Goal: Use online tool/utility: Utilize a website feature to perform a specific function

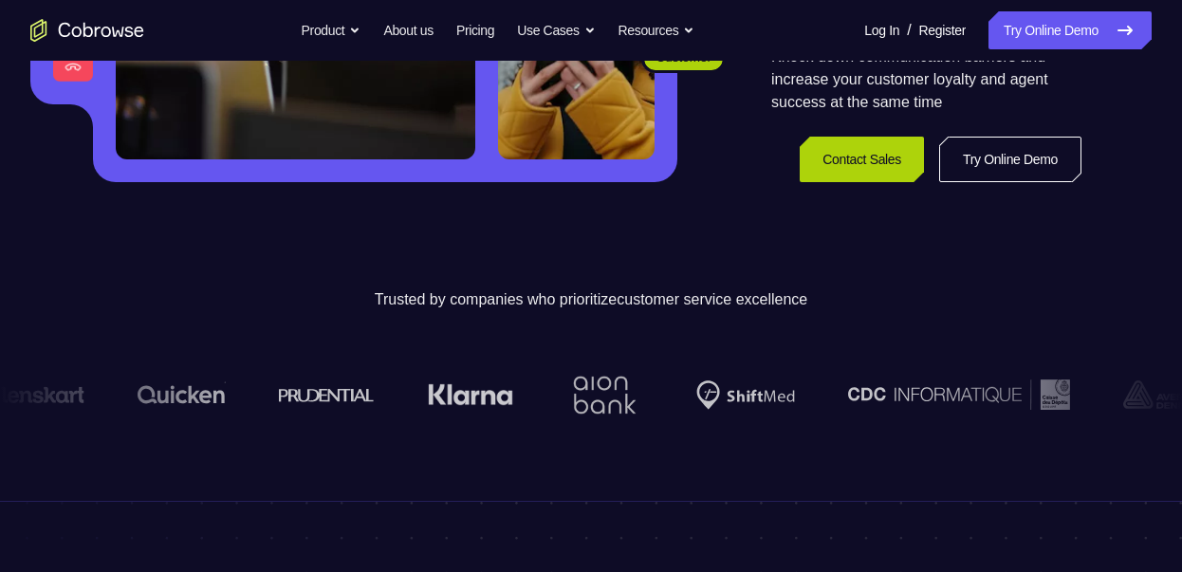
scroll to position [463, 0]
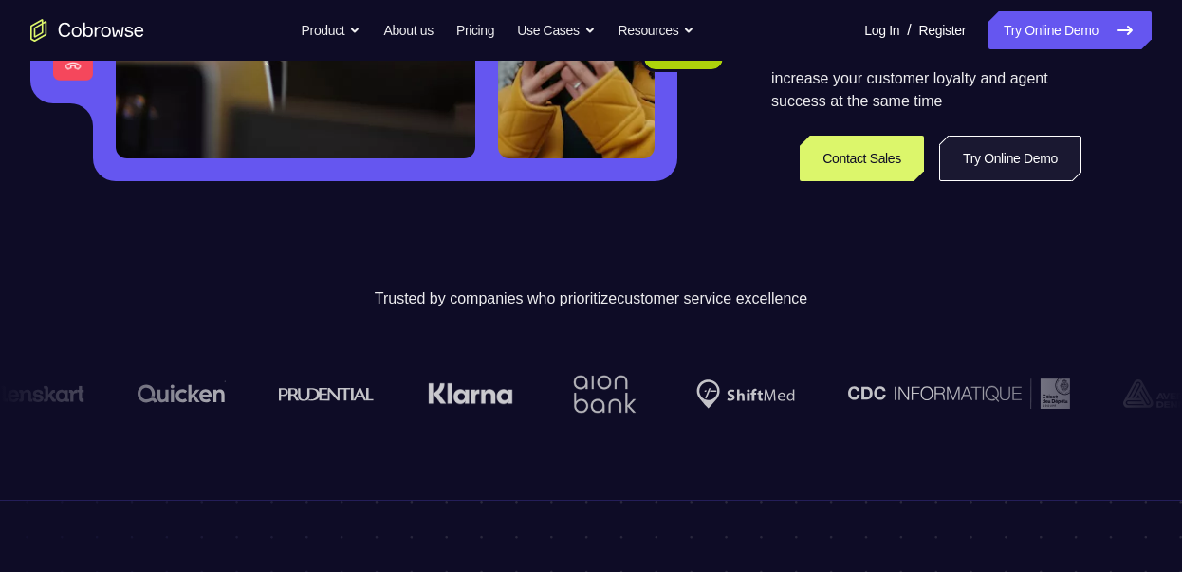
click at [970, 181] on link "Try Online Demo" at bounding box center [1010, 159] width 142 height 46
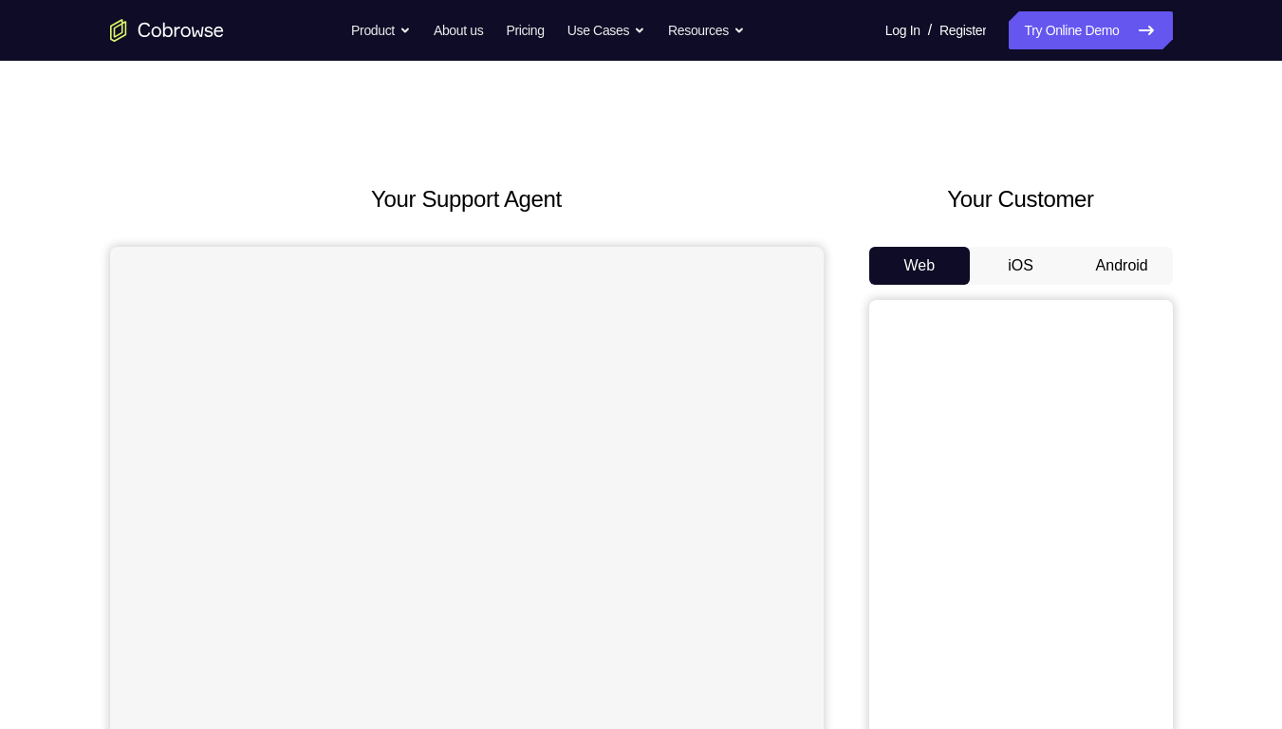
click at [1106, 285] on button "Android" at bounding box center [1122, 266] width 102 height 38
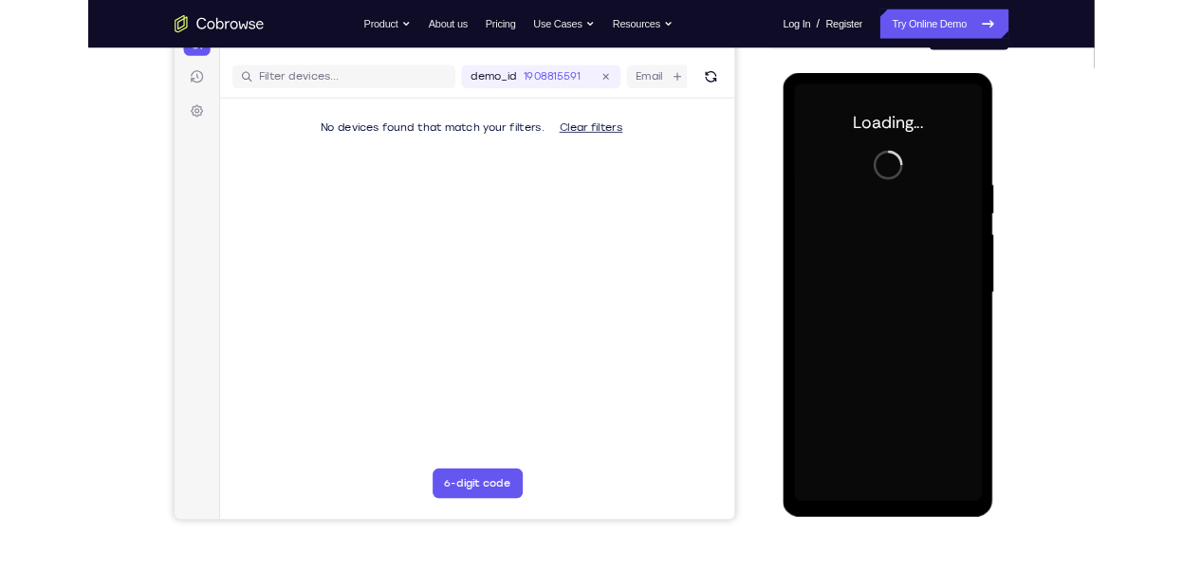
scroll to position [220, 0]
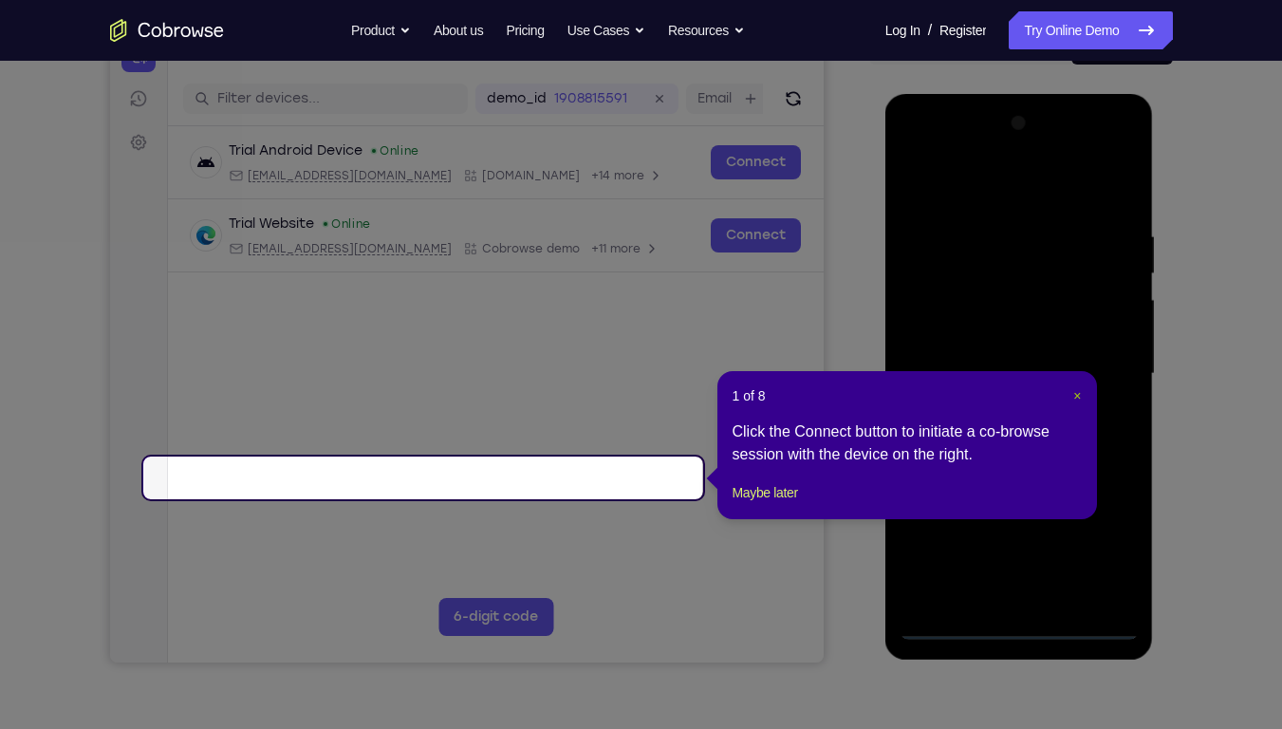
click at [1073, 397] on span "×" at bounding box center [1077, 395] width 8 height 15
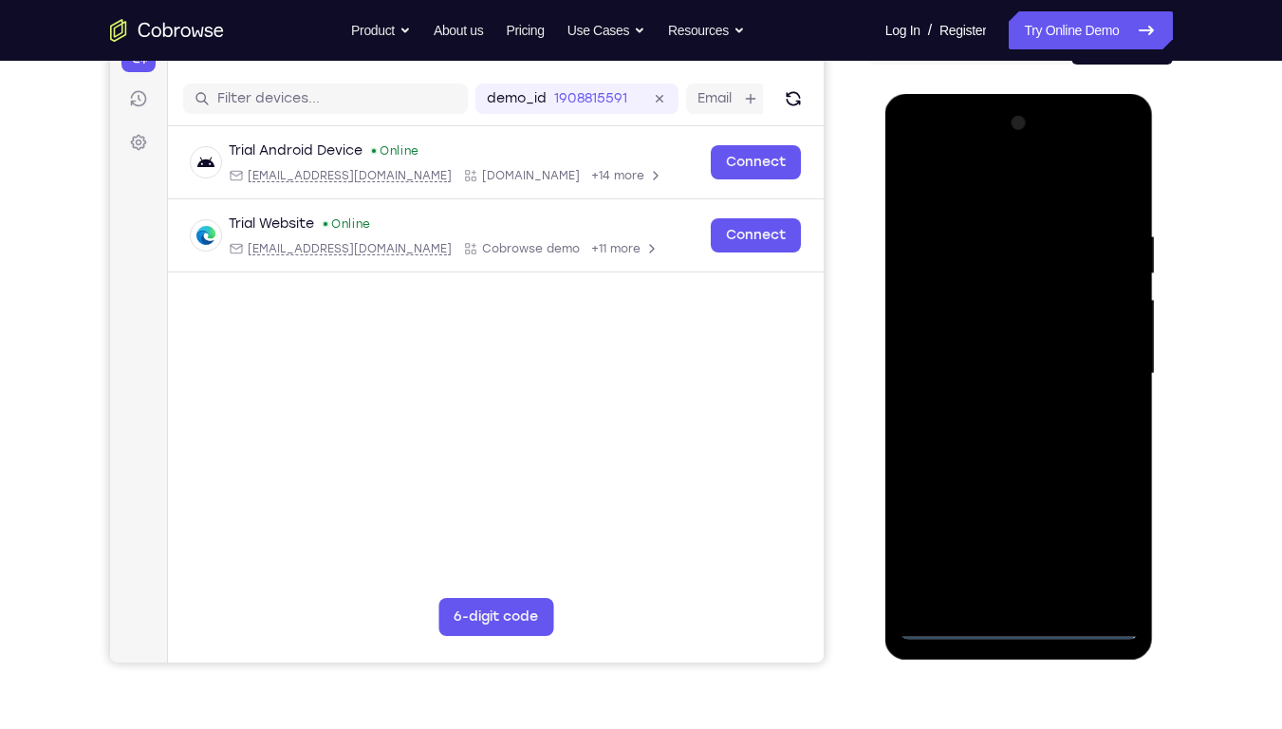
click at [1021, 629] on div at bounding box center [1018, 373] width 239 height 531
click at [1109, 552] on div at bounding box center [1018, 373] width 239 height 531
click at [995, 191] on div at bounding box center [1018, 373] width 239 height 531
click at [1088, 354] on div at bounding box center [1018, 373] width 239 height 531
click at [1004, 407] on div at bounding box center [1018, 373] width 239 height 531
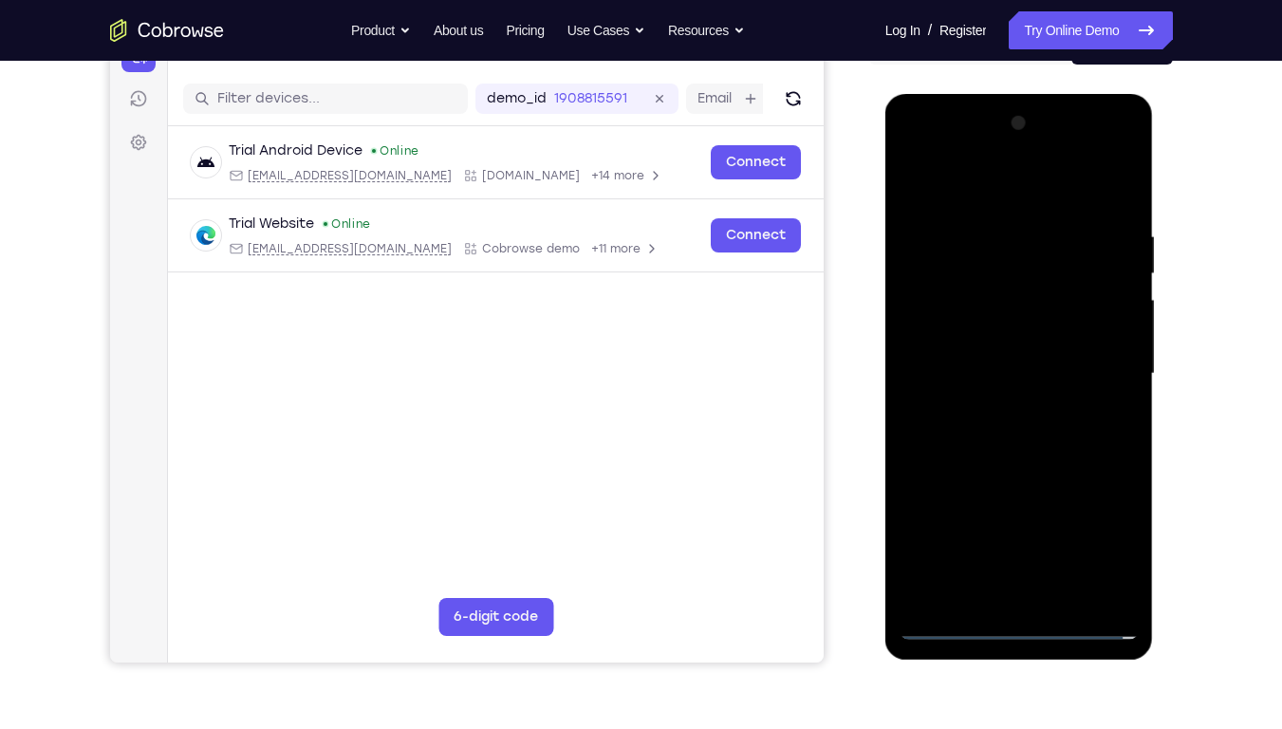
click at [1041, 351] on div at bounding box center [1018, 373] width 239 height 531
click at [1021, 327] on div at bounding box center [1018, 373] width 239 height 531
click at [1053, 375] on div at bounding box center [1018, 373] width 239 height 531
click at [1044, 431] on div at bounding box center [1018, 373] width 239 height 531
click at [1117, 217] on div at bounding box center [1018, 373] width 239 height 531
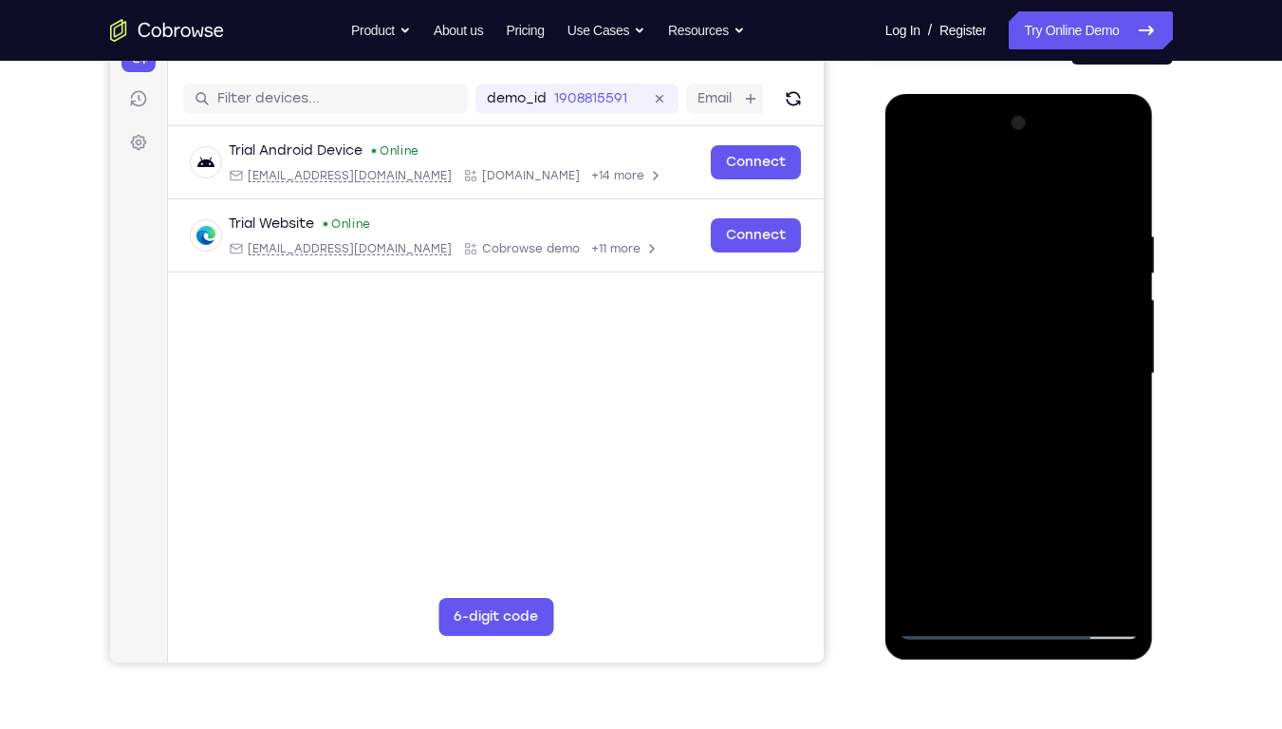
click at [1118, 600] on div at bounding box center [1018, 373] width 239 height 531
drag, startPoint x: 973, startPoint y: 187, endPoint x: 973, endPoint y: 144, distance: 42.7
click at [973, 144] on div at bounding box center [1018, 373] width 239 height 531
click at [1071, 590] on div at bounding box center [1018, 373] width 239 height 531
click at [1060, 471] on div at bounding box center [1018, 373] width 239 height 531
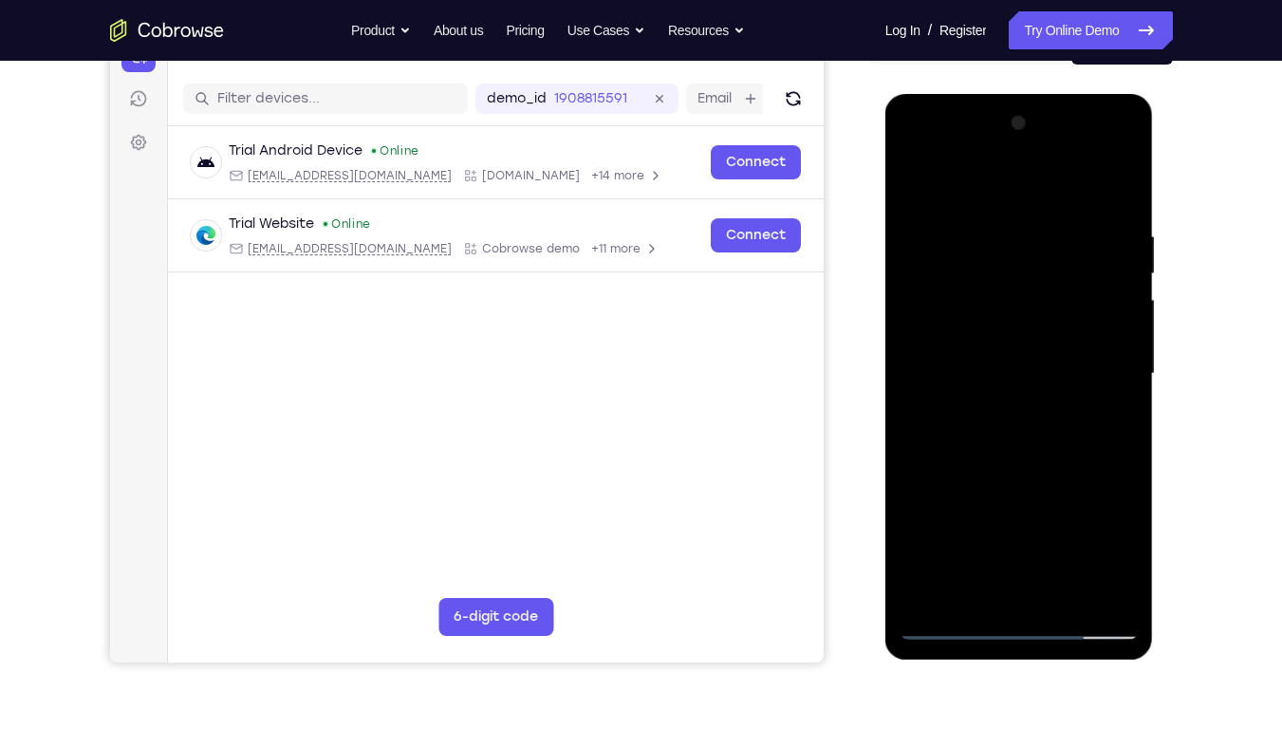
click at [1039, 350] on div at bounding box center [1018, 373] width 239 height 531
click at [964, 549] on div at bounding box center [1018, 373] width 239 height 531
click at [911, 191] on div at bounding box center [1018, 373] width 239 height 531
click at [919, 185] on div at bounding box center [1018, 373] width 239 height 531
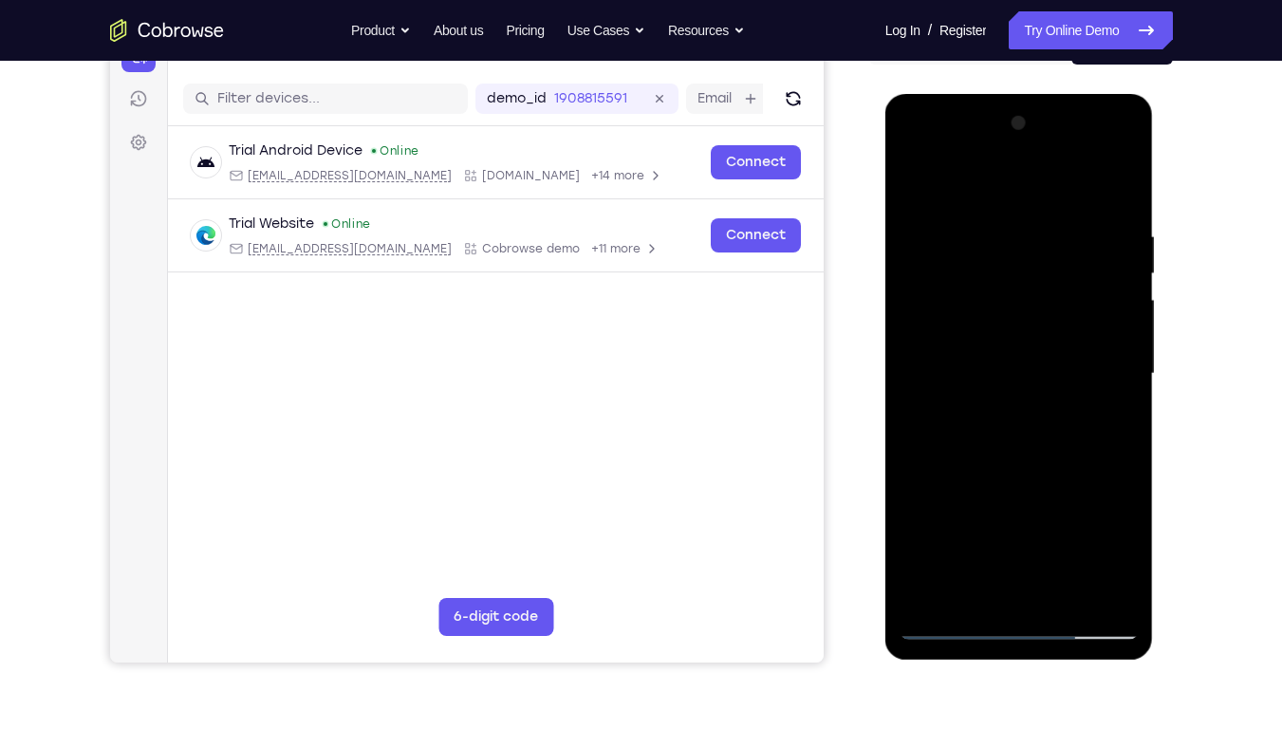
click at [1001, 236] on div at bounding box center [1018, 373] width 239 height 531
click at [1113, 399] on div at bounding box center [1018, 373] width 239 height 531
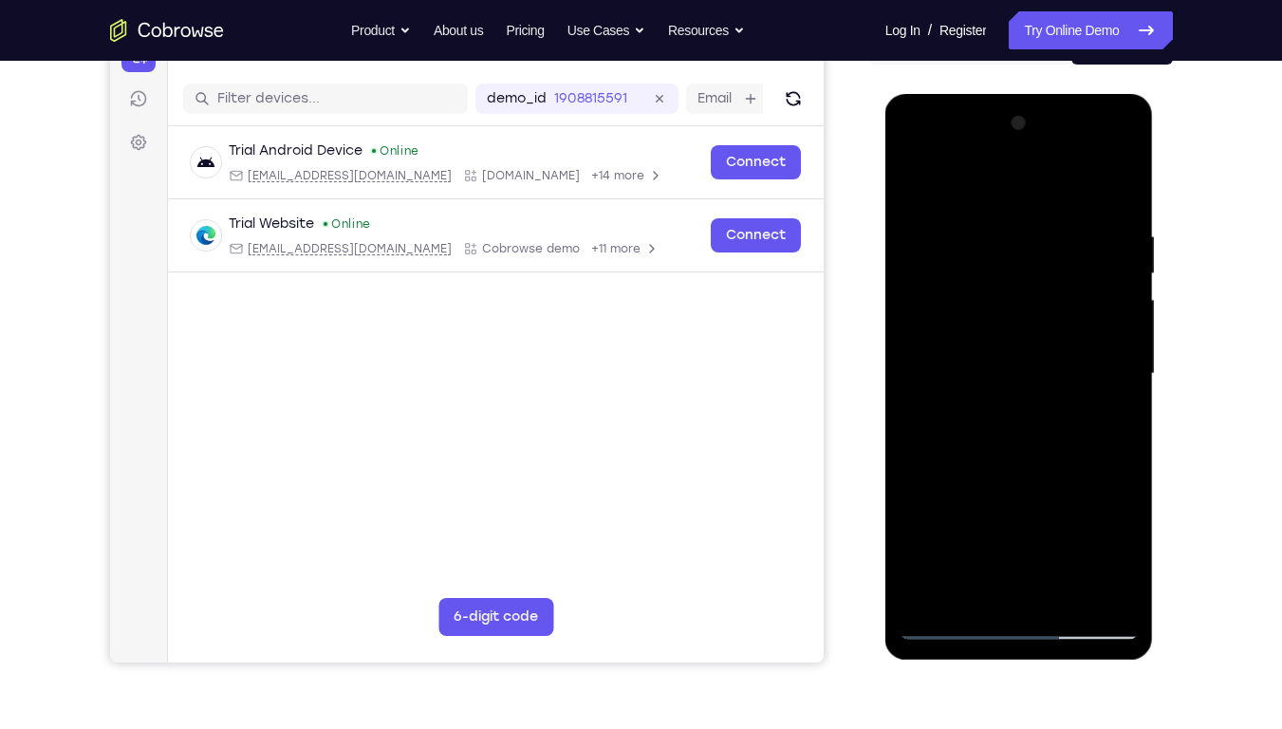
click at [1113, 399] on div at bounding box center [1018, 373] width 239 height 531
click at [1092, 598] on div at bounding box center [1018, 373] width 239 height 531
click at [1108, 401] on div at bounding box center [1018, 373] width 239 height 531
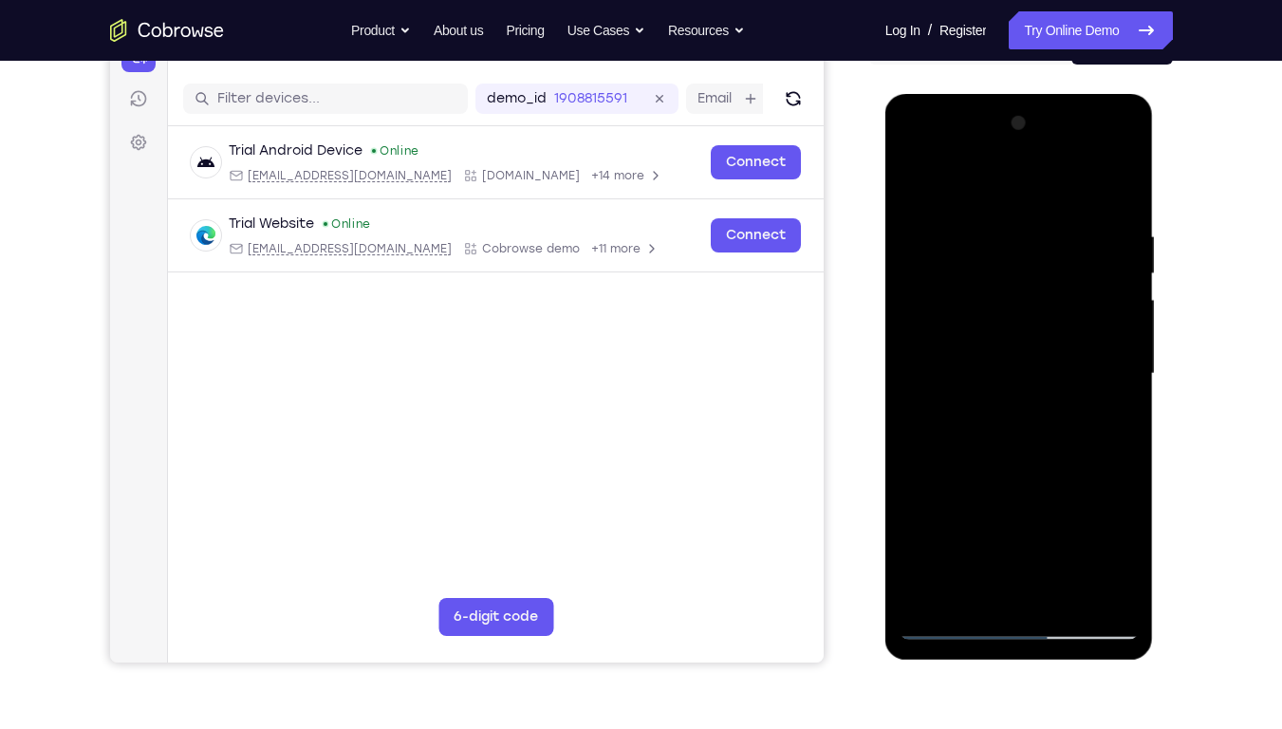
click at [1108, 401] on div at bounding box center [1018, 373] width 239 height 531
click at [1123, 191] on div at bounding box center [1018, 373] width 239 height 531
drag, startPoint x: 1107, startPoint y: 222, endPoint x: 960, endPoint y: 222, distance: 147.0
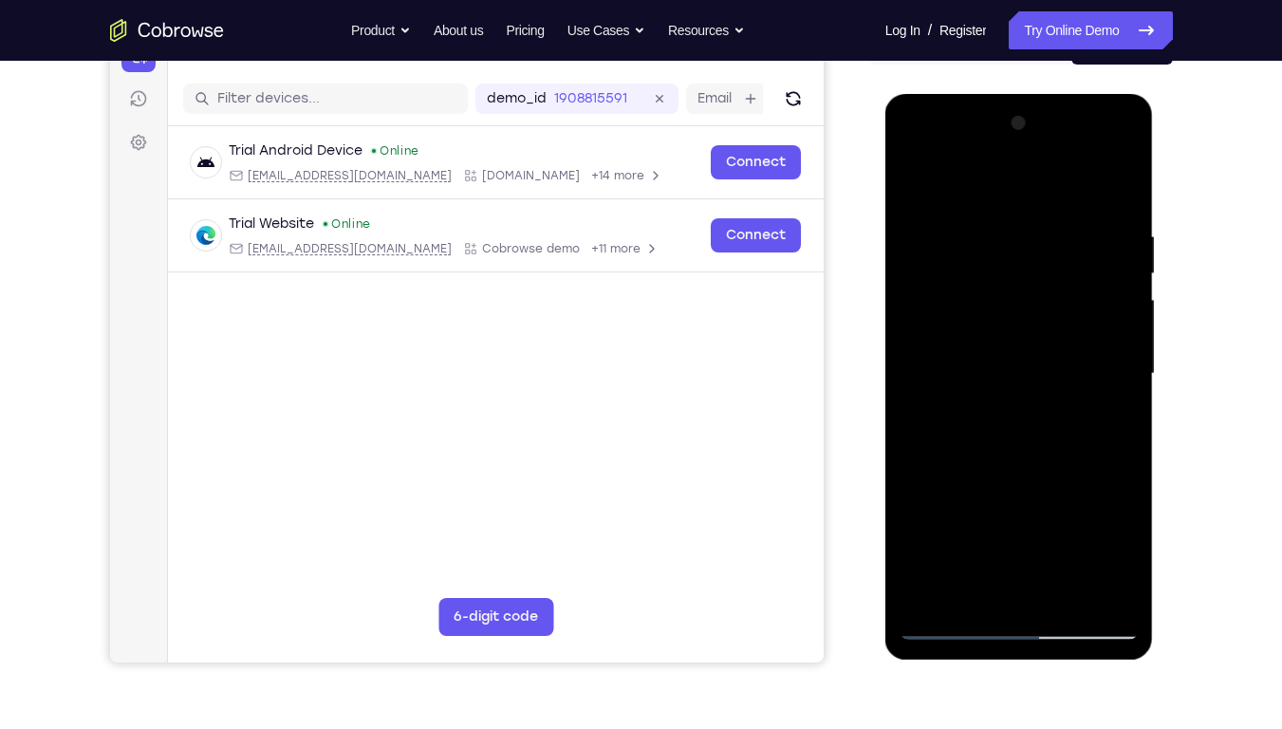
click at [960, 222] on div at bounding box center [1018, 373] width 239 height 531
drag, startPoint x: 1061, startPoint y: 231, endPoint x: 939, endPoint y: 231, distance: 121.4
click at [939, 231] on div at bounding box center [1018, 373] width 239 height 531
drag, startPoint x: 1024, startPoint y: 229, endPoint x: 962, endPoint y: 231, distance: 62.6
click at [962, 231] on div at bounding box center [1018, 373] width 239 height 531
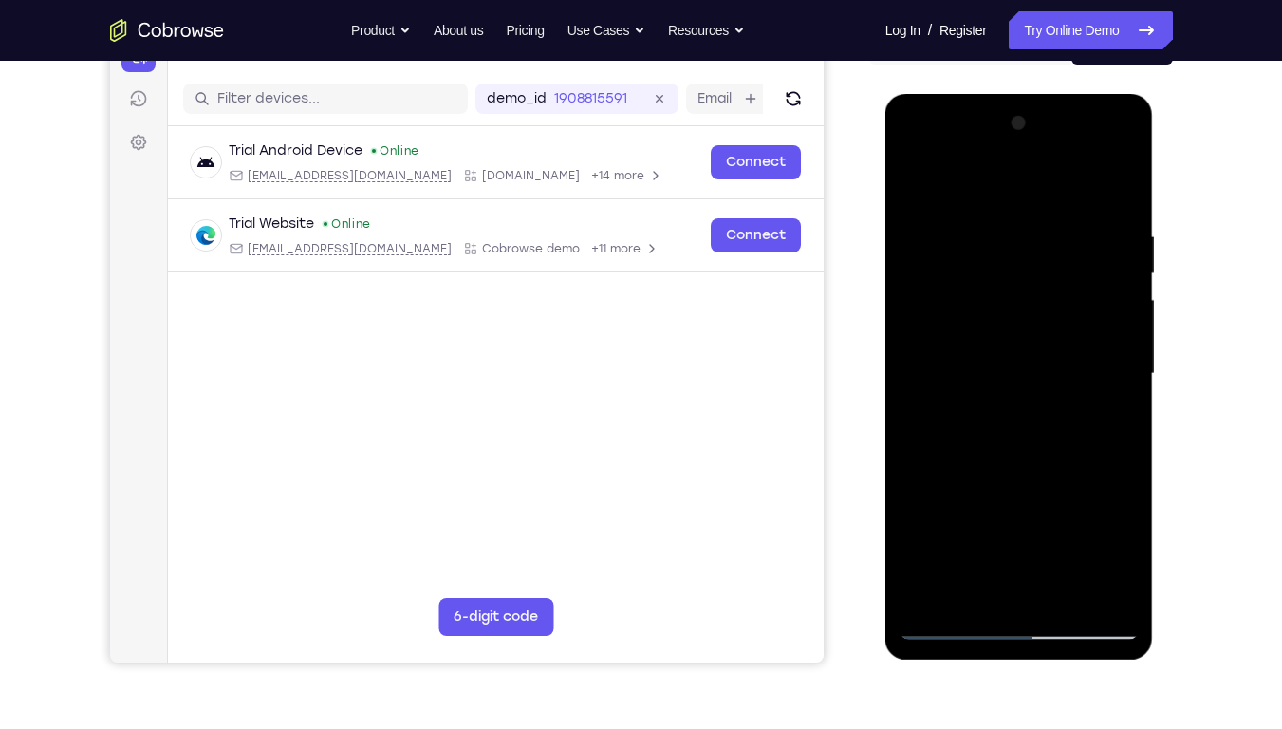
drag, startPoint x: 1024, startPoint y: 231, endPoint x: 889, endPoint y: 237, distance: 134.9
click at [889, 237] on div at bounding box center [1019, 376] width 268 height 565
click at [944, 232] on div at bounding box center [1018, 373] width 239 height 531
click at [1114, 336] on div at bounding box center [1018, 373] width 239 height 531
click at [1116, 341] on div at bounding box center [1018, 373] width 239 height 531
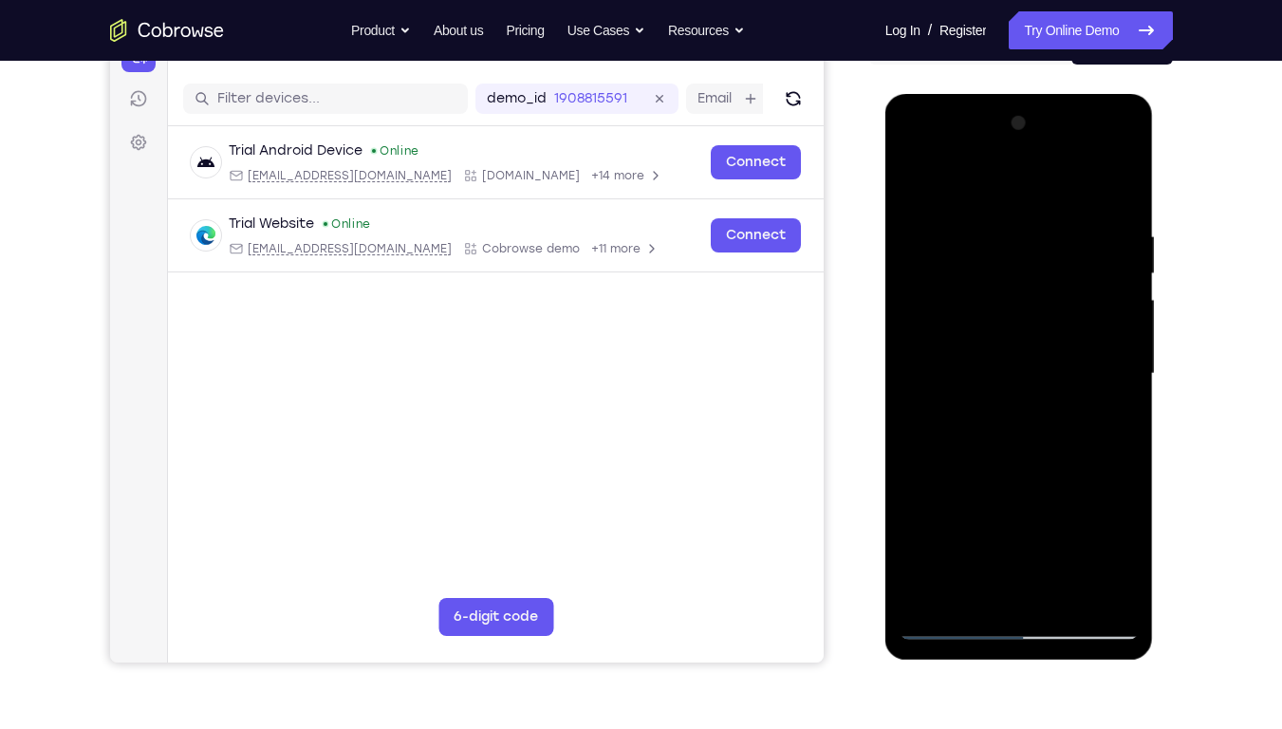
click at [1118, 187] on div at bounding box center [1018, 373] width 239 height 531
click at [1072, 595] on div at bounding box center [1018, 373] width 239 height 531
click at [953, 619] on div at bounding box center [1018, 373] width 239 height 531
drag, startPoint x: 1009, startPoint y: 501, endPoint x: 1017, endPoint y: 296, distance: 205.0
click at [1017, 296] on div at bounding box center [1018, 373] width 239 height 531
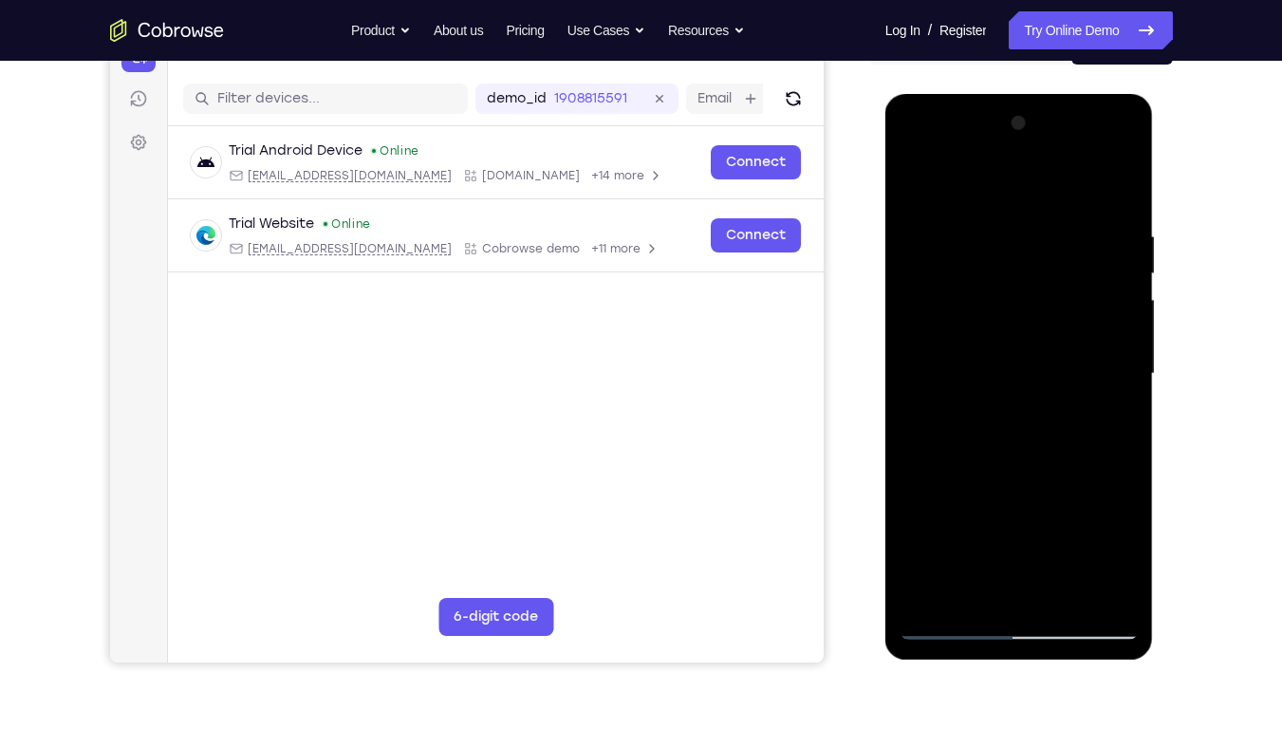
drag, startPoint x: 1055, startPoint y: 298, endPoint x: 1051, endPoint y: 387, distance: 89.2
click at [1051, 387] on div at bounding box center [1018, 373] width 239 height 531
click at [1120, 343] on div at bounding box center [1018, 373] width 239 height 531
click at [924, 352] on div at bounding box center [1018, 373] width 239 height 531
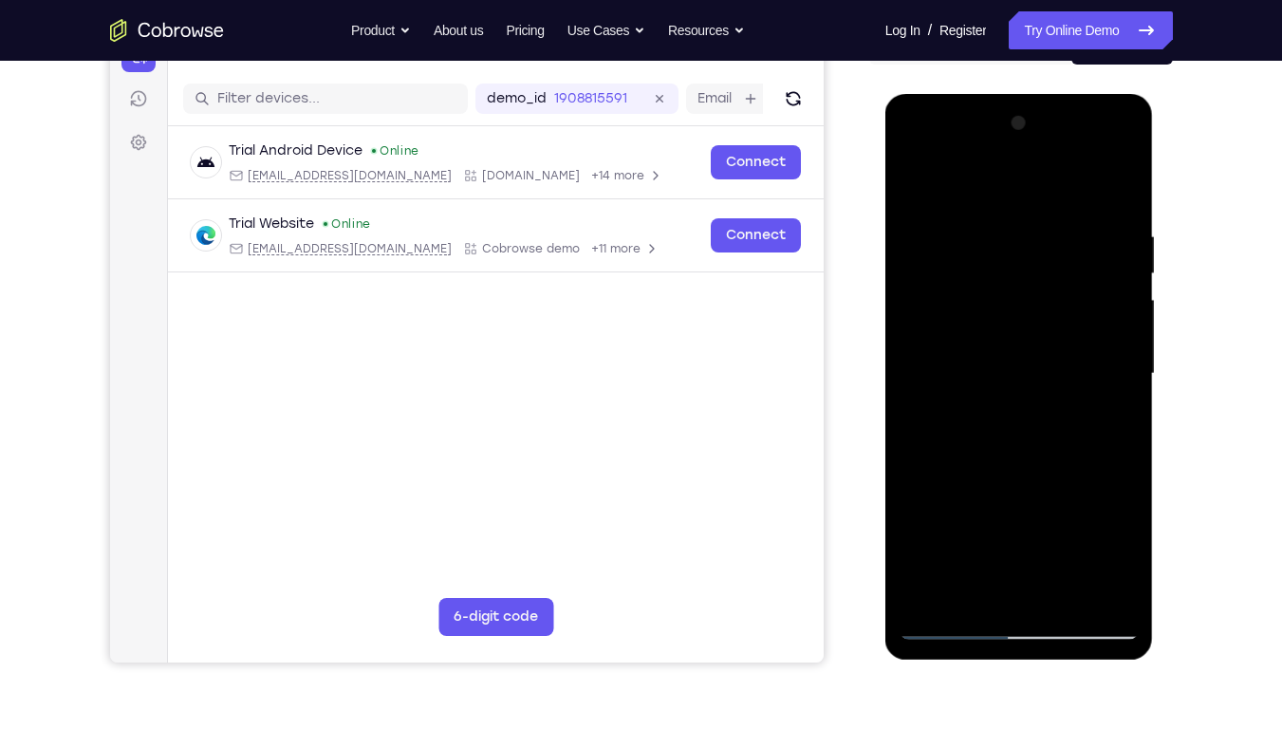
click at [924, 352] on div at bounding box center [1018, 373] width 239 height 531
click at [1121, 524] on div at bounding box center [1018, 373] width 239 height 531
drag, startPoint x: 1101, startPoint y: 558, endPoint x: 1098, endPoint y: 274, distance: 283.6
click at [1098, 274] on div at bounding box center [1018, 373] width 239 height 531
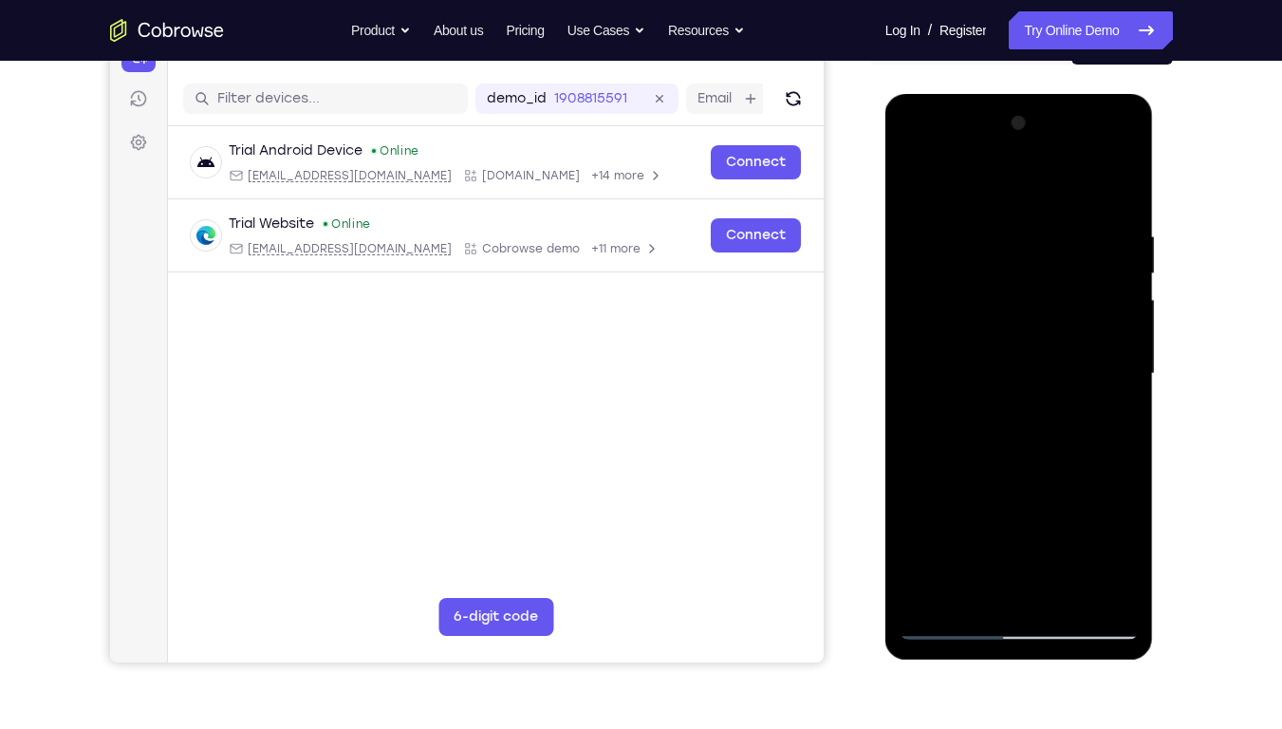
drag, startPoint x: 998, startPoint y: 478, endPoint x: 1027, endPoint y: 322, distance: 159.3
click at [1027, 322] on div at bounding box center [1018, 373] width 239 height 531
click at [1117, 300] on div at bounding box center [1018, 373] width 239 height 531
click at [1128, 291] on div at bounding box center [1018, 373] width 239 height 531
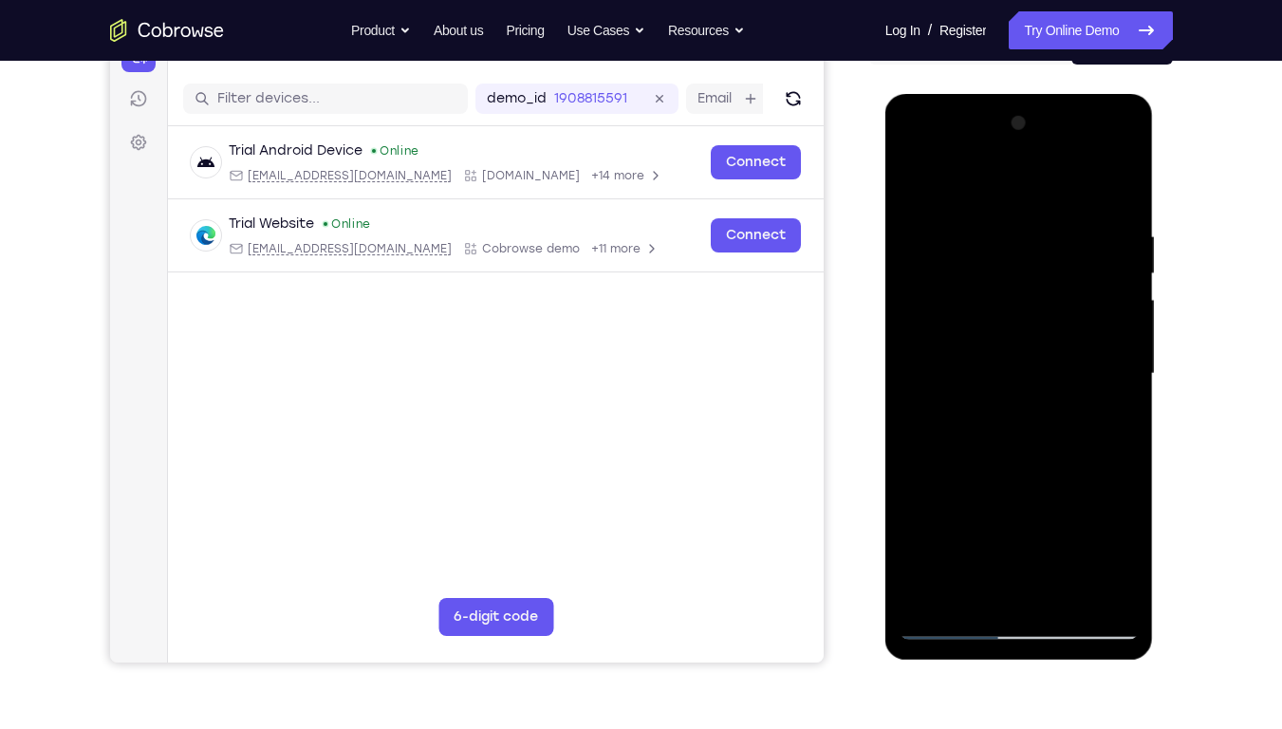
click at [911, 302] on div at bounding box center [1018, 373] width 239 height 531
drag, startPoint x: 1015, startPoint y: 479, endPoint x: 1012, endPoint y: 174, distance: 305.5
click at [1012, 174] on div at bounding box center [1018, 373] width 239 height 531
drag, startPoint x: 1001, startPoint y: 469, endPoint x: 990, endPoint y: 292, distance: 176.7
click at [990, 292] on div at bounding box center [1018, 373] width 239 height 531
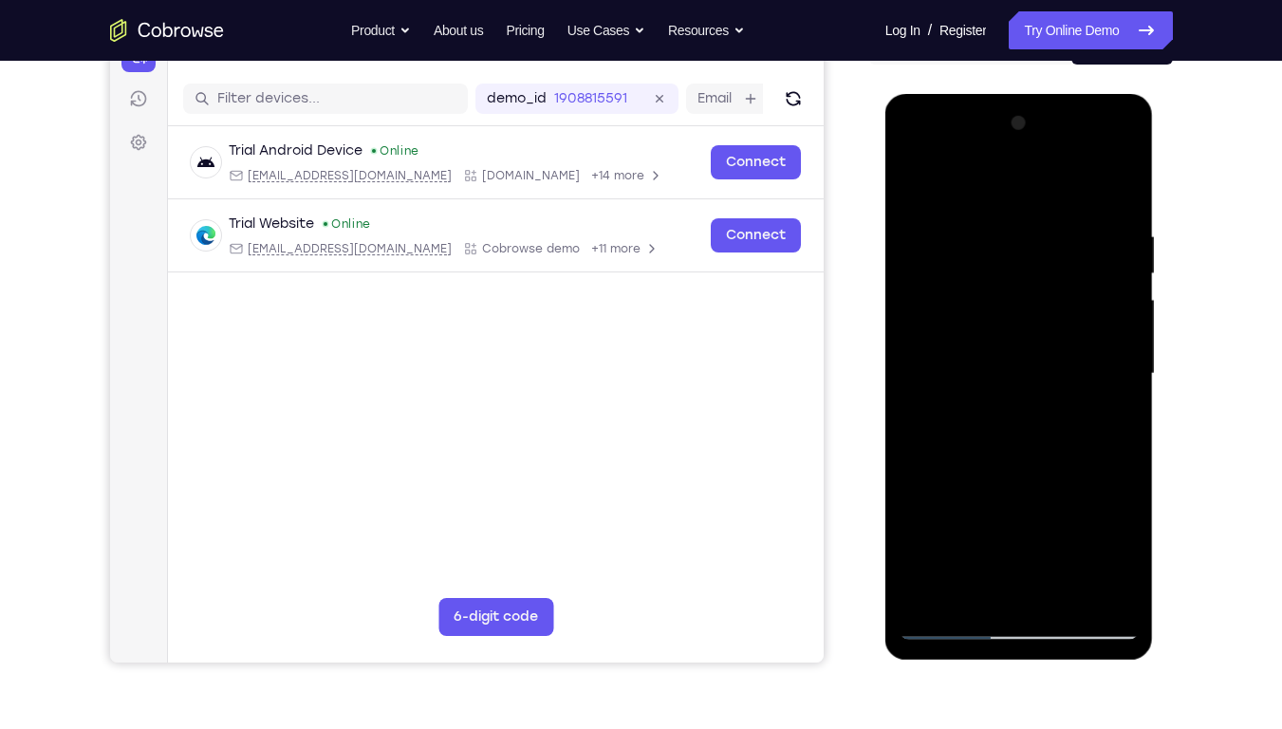
drag, startPoint x: 968, startPoint y: 505, endPoint x: 992, endPoint y: 277, distance: 229.0
click at [992, 277] on div at bounding box center [1018, 373] width 239 height 531
drag, startPoint x: 1026, startPoint y: 489, endPoint x: 1041, endPoint y: 333, distance: 156.2
click at [1041, 333] on div at bounding box center [1018, 373] width 239 height 531
drag, startPoint x: 1031, startPoint y: 439, endPoint x: 1034, endPoint y: 293, distance: 146.1
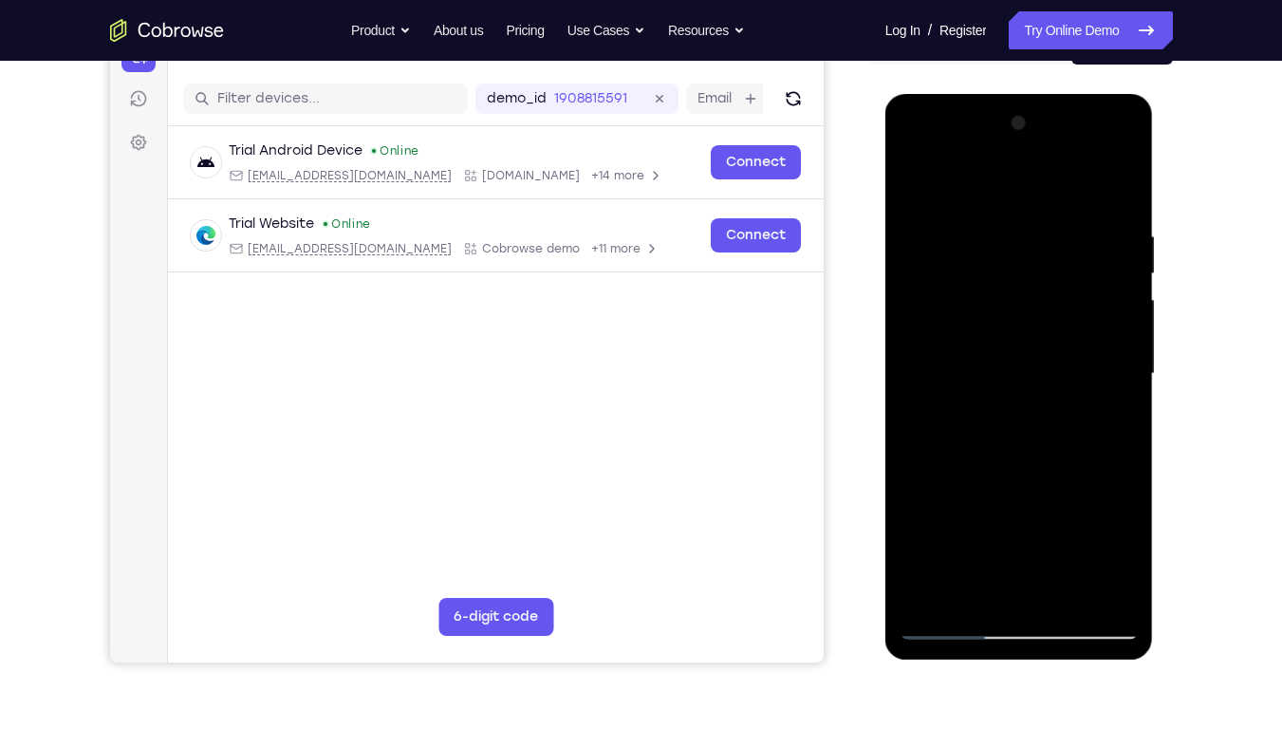
click at [1034, 293] on div at bounding box center [1018, 373] width 239 height 531
drag, startPoint x: 1079, startPoint y: 529, endPoint x: 1055, endPoint y: 244, distance: 286.5
click at [1055, 244] on div at bounding box center [1018, 373] width 239 height 531
drag, startPoint x: 1060, startPoint y: 485, endPoint x: 1061, endPoint y: 327, distance: 157.5
click at [1061, 327] on div at bounding box center [1018, 373] width 239 height 531
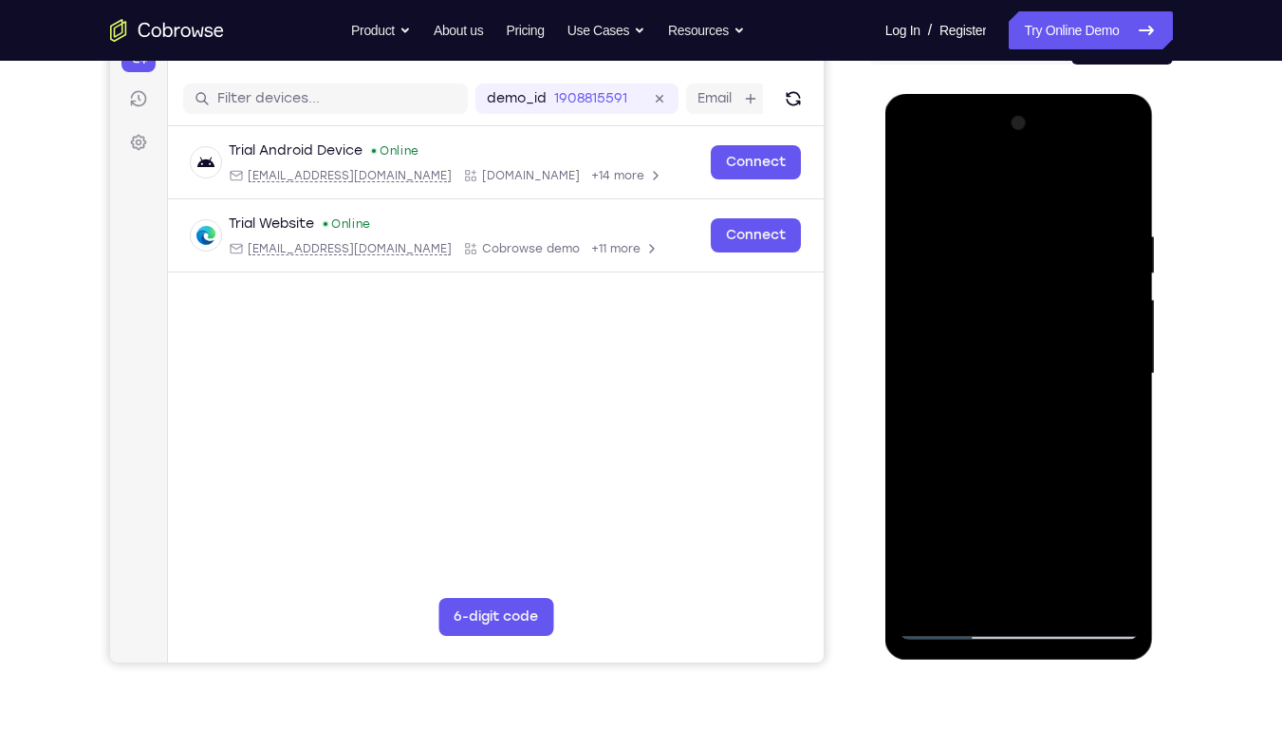
drag, startPoint x: 1044, startPoint y: 502, endPoint x: 1036, endPoint y: 273, distance: 228.8
click at [1036, 273] on div at bounding box center [1018, 373] width 239 height 531
drag, startPoint x: 1034, startPoint y: 477, endPoint x: 1027, endPoint y: 234, distance: 242.9
click at [1027, 234] on div at bounding box center [1018, 373] width 239 height 531
click at [1131, 297] on div at bounding box center [1018, 373] width 239 height 531
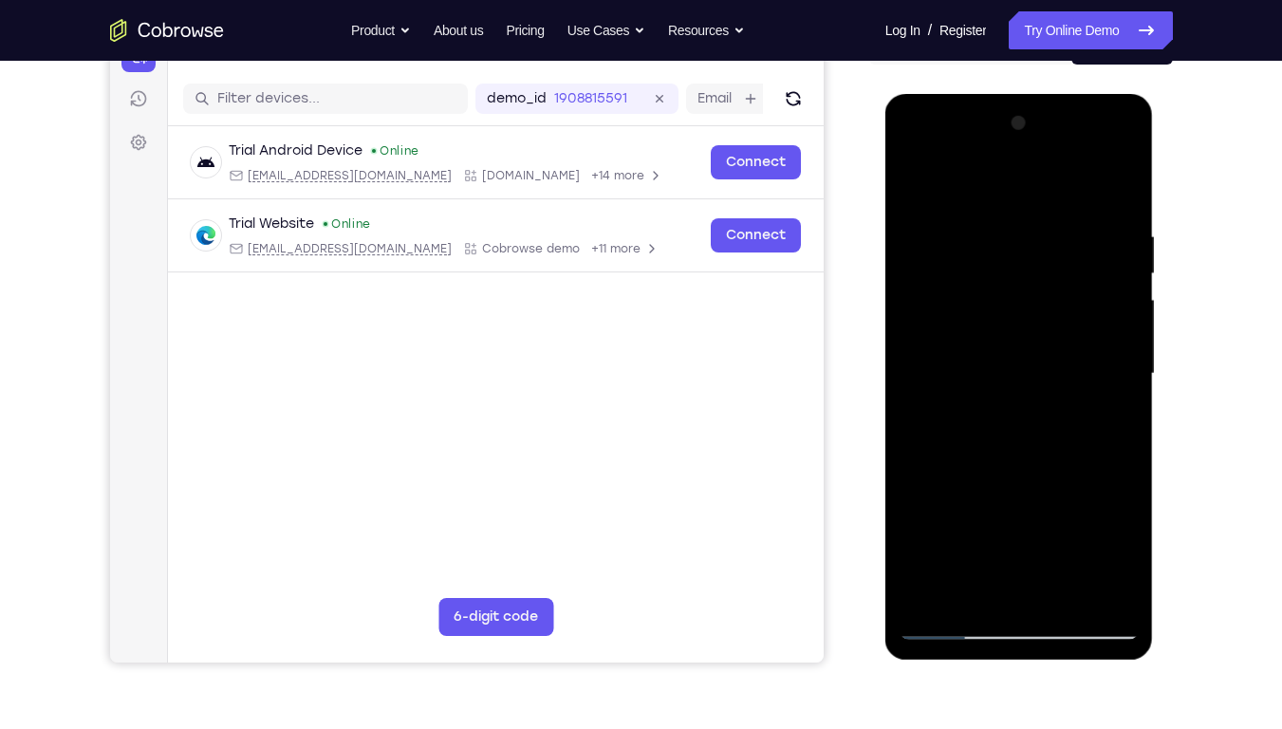
drag, startPoint x: 1042, startPoint y: 508, endPoint x: 1056, endPoint y: 233, distance: 274.5
click at [1056, 233] on div at bounding box center [1018, 373] width 239 height 531
drag, startPoint x: 1013, startPoint y: 516, endPoint x: 1019, endPoint y: 300, distance: 216.4
click at [1019, 300] on div at bounding box center [1018, 373] width 239 height 531
drag, startPoint x: 1030, startPoint y: 496, endPoint x: 1036, endPoint y: 284, distance: 212.6
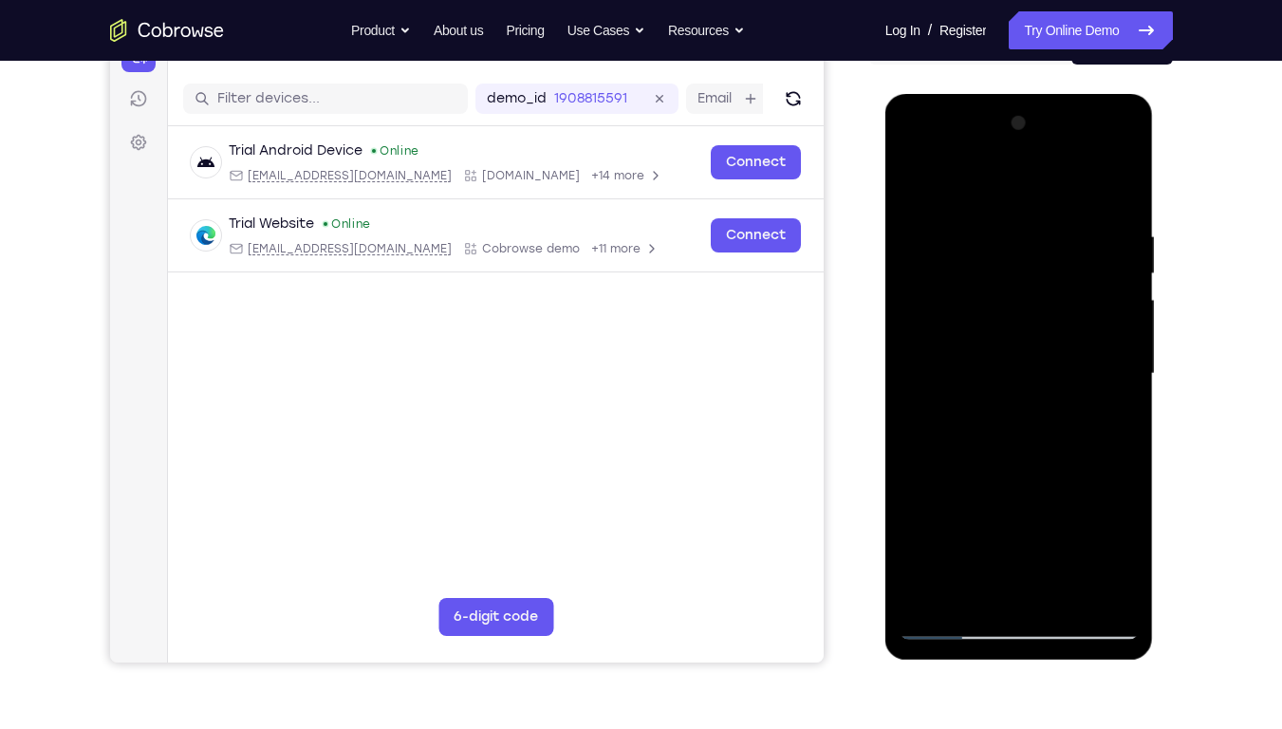
click at [1036, 284] on div at bounding box center [1018, 373] width 239 height 531
drag, startPoint x: 1006, startPoint y: 276, endPoint x: 1037, endPoint y: 505, distance: 230.6
click at [1037, 505] on div at bounding box center [1018, 373] width 239 height 531
drag, startPoint x: 1039, startPoint y: 353, endPoint x: 1048, endPoint y: 466, distance: 113.3
click at [1048, 466] on div at bounding box center [1018, 373] width 239 height 531
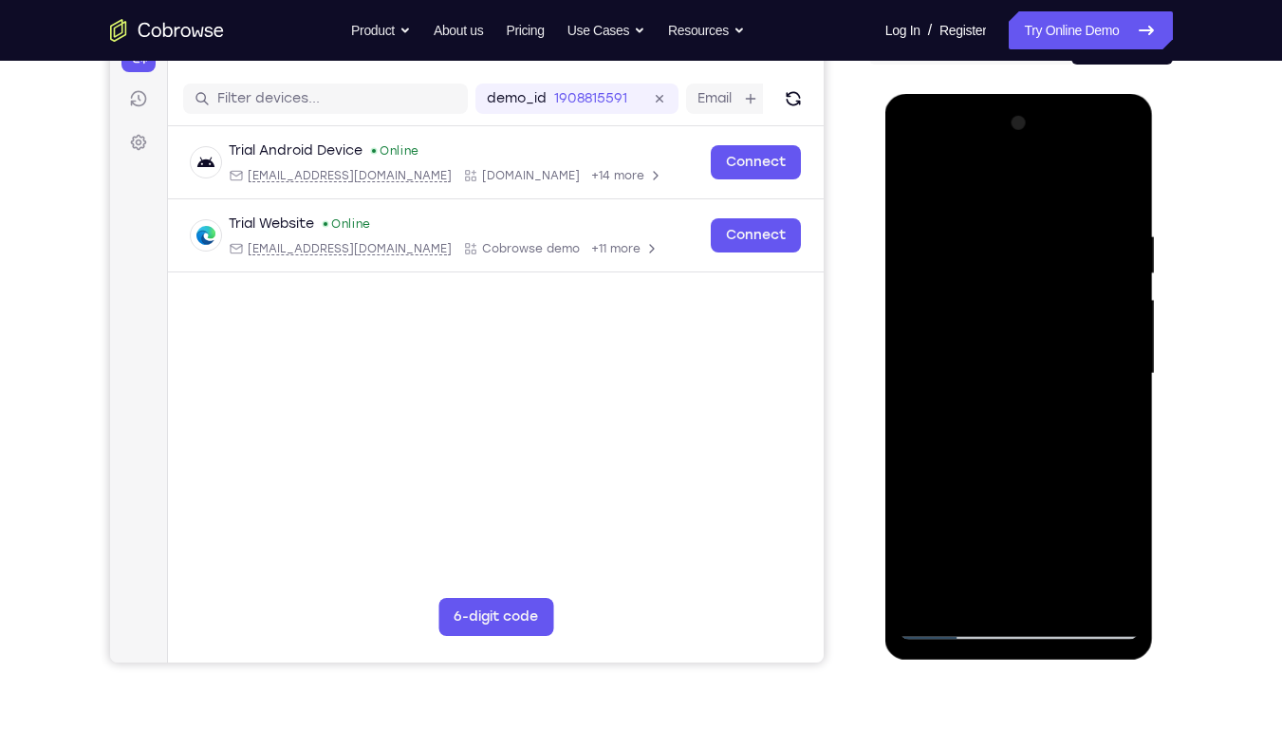
click at [980, 487] on div at bounding box center [1018, 373] width 239 height 531
click at [982, 496] on div at bounding box center [1018, 373] width 239 height 531
drag, startPoint x: 1036, startPoint y: 535, endPoint x: 1065, endPoint y: 257, distance: 279.5
click at [1065, 257] on div at bounding box center [1018, 373] width 239 height 531
drag, startPoint x: 1080, startPoint y: 251, endPoint x: 1080, endPoint y: 434, distance: 183.1
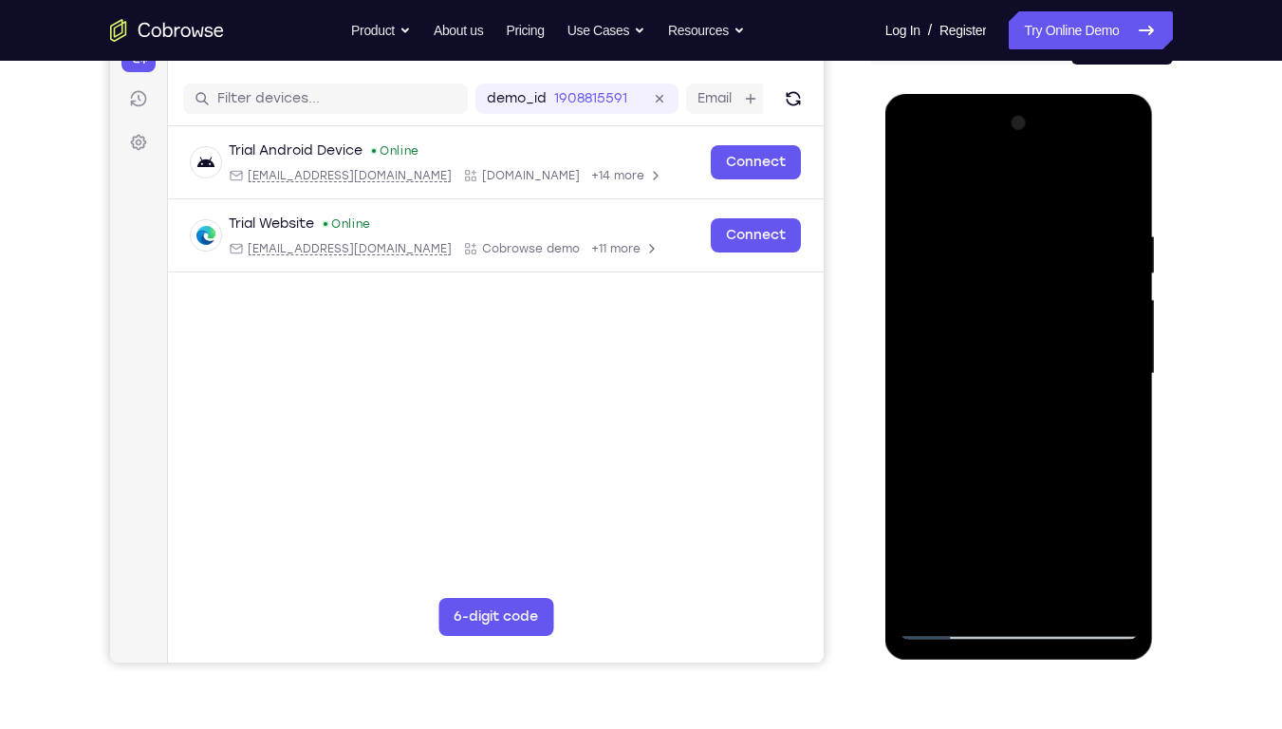
click at [1080, 434] on div at bounding box center [1018, 373] width 239 height 531
drag, startPoint x: 1083, startPoint y: 276, endPoint x: 1079, endPoint y: 401, distance: 125.3
click at [1079, 401] on div at bounding box center [1018, 373] width 239 height 531
click at [933, 596] on div at bounding box center [1018, 373] width 239 height 531
click at [932, 590] on div at bounding box center [1018, 373] width 239 height 531
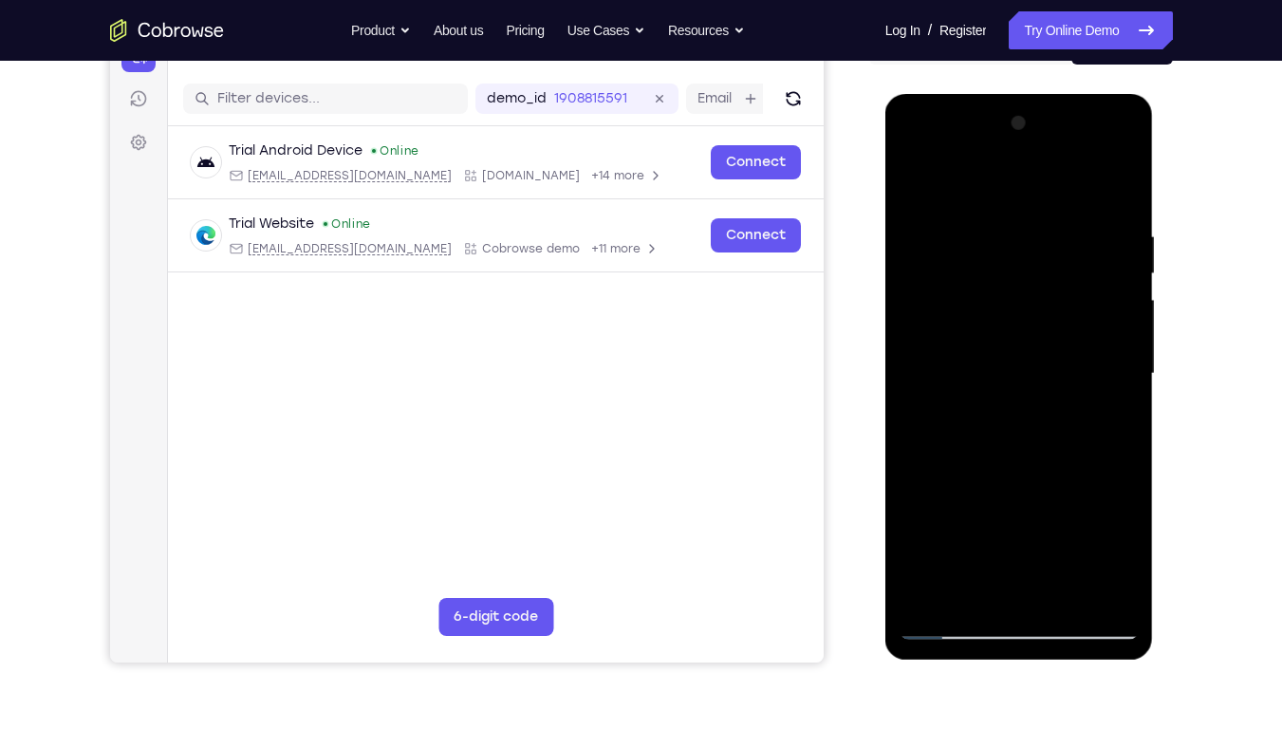
click at [932, 590] on div at bounding box center [1018, 373] width 239 height 531
click at [932, 596] on div at bounding box center [1018, 373] width 239 height 531
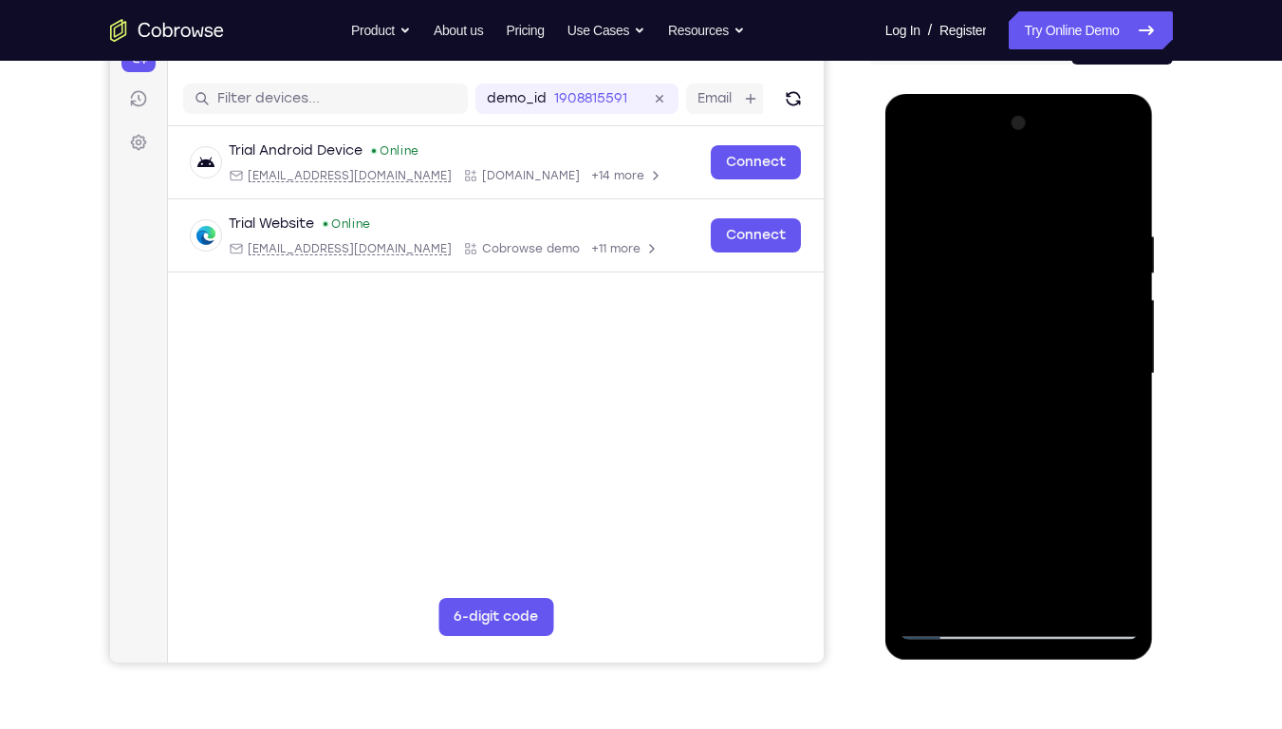
click at [932, 596] on div at bounding box center [1018, 373] width 239 height 531
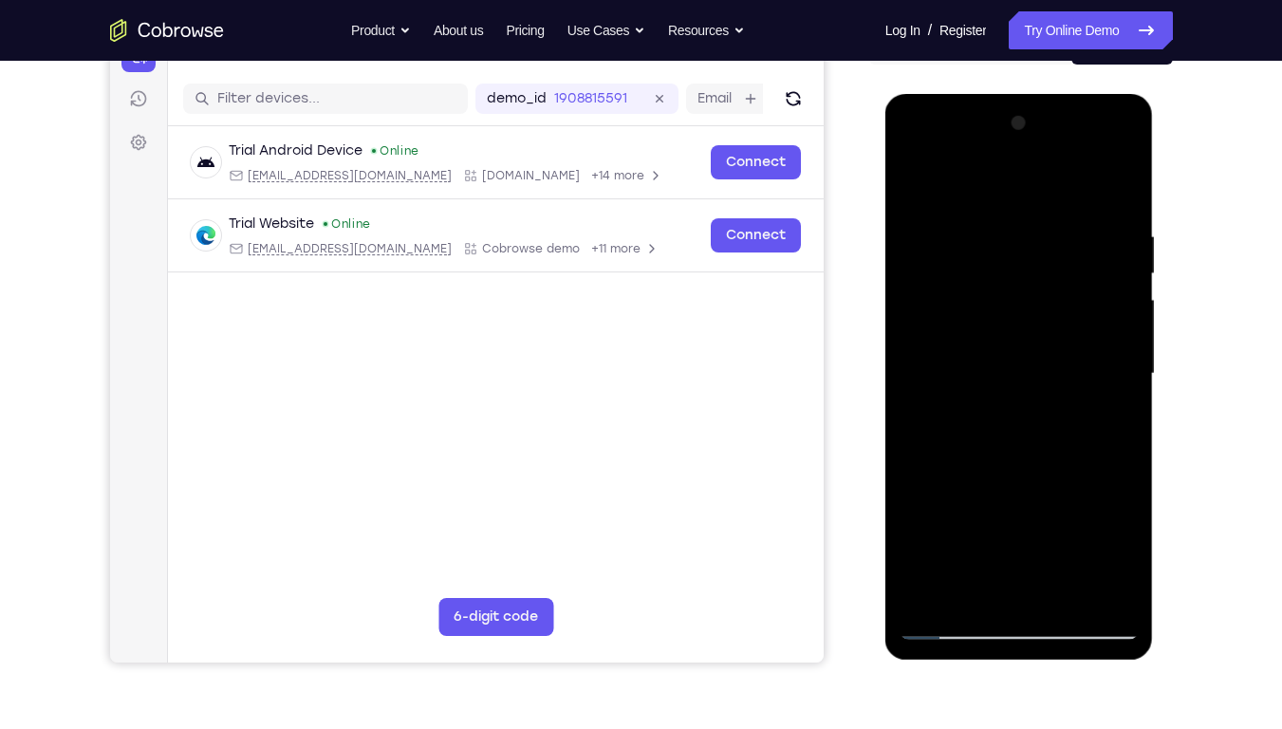
click at [932, 596] on div at bounding box center [1018, 373] width 239 height 531
click at [982, 595] on div at bounding box center [1018, 373] width 239 height 531
drag, startPoint x: 1011, startPoint y: 487, endPoint x: 1038, endPoint y: 284, distance: 204.7
click at [1038, 284] on div at bounding box center [1018, 373] width 239 height 531
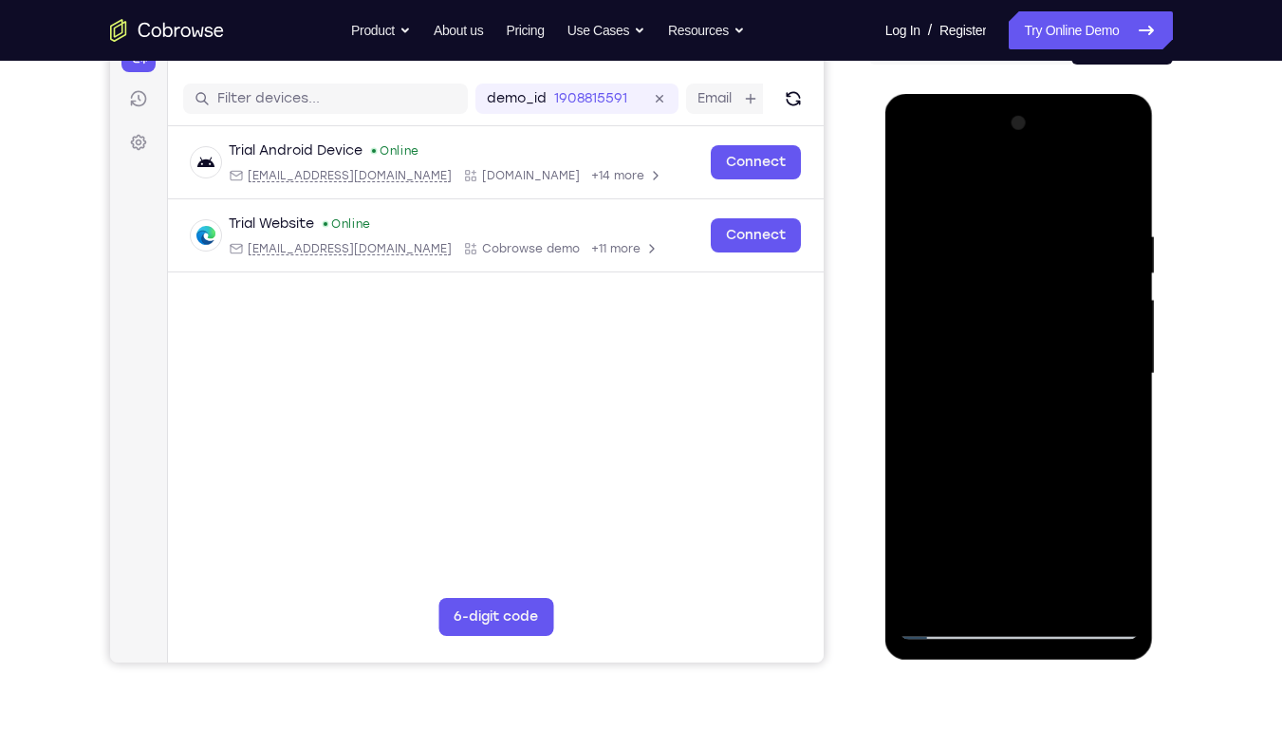
click at [1024, 375] on div at bounding box center [1018, 373] width 239 height 531
drag, startPoint x: 1029, startPoint y: 308, endPoint x: 1042, endPoint y: 550, distance: 242.2
click at [1042, 550] on div at bounding box center [1018, 373] width 239 height 531
drag, startPoint x: 1062, startPoint y: 285, endPoint x: 1076, endPoint y: 415, distance: 131.6
click at [1076, 415] on div at bounding box center [1018, 373] width 239 height 531
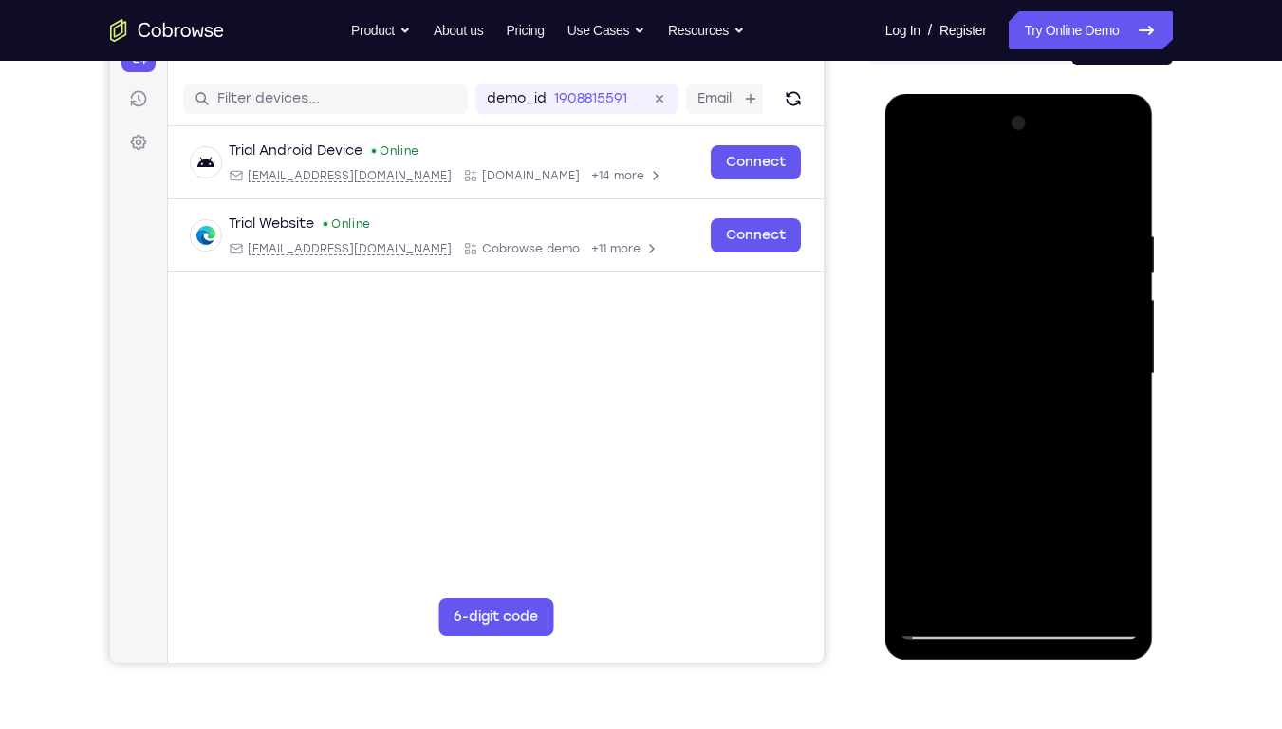
click at [995, 201] on div at bounding box center [1018, 373] width 239 height 531
drag, startPoint x: 1036, startPoint y: 536, endPoint x: 1064, endPoint y: 263, distance: 274.7
click at [1064, 263] on div at bounding box center [1018, 373] width 239 height 531
